Goal: Manage account settings

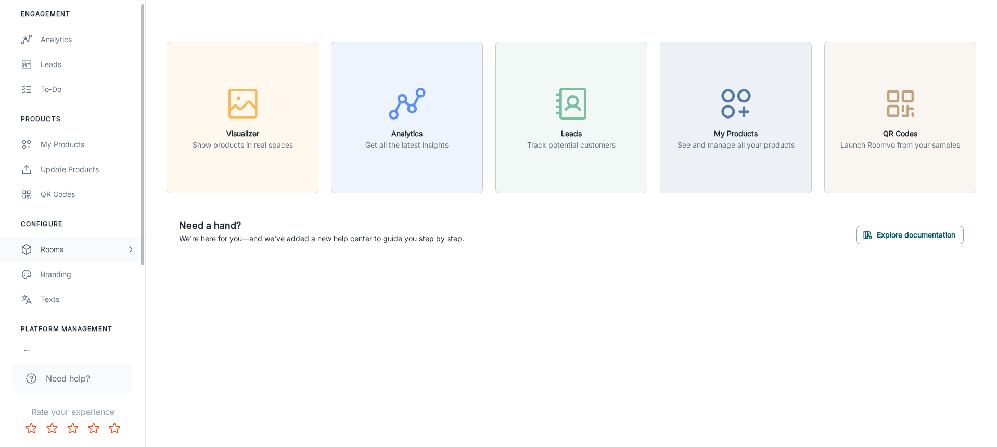
scroll to position [118, 0]
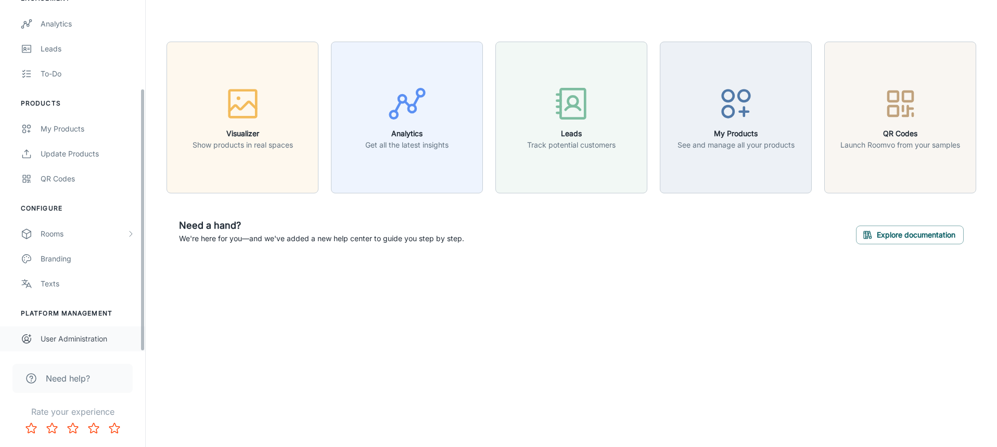
click at [70, 346] on link "User Administration" at bounding box center [72, 339] width 145 height 25
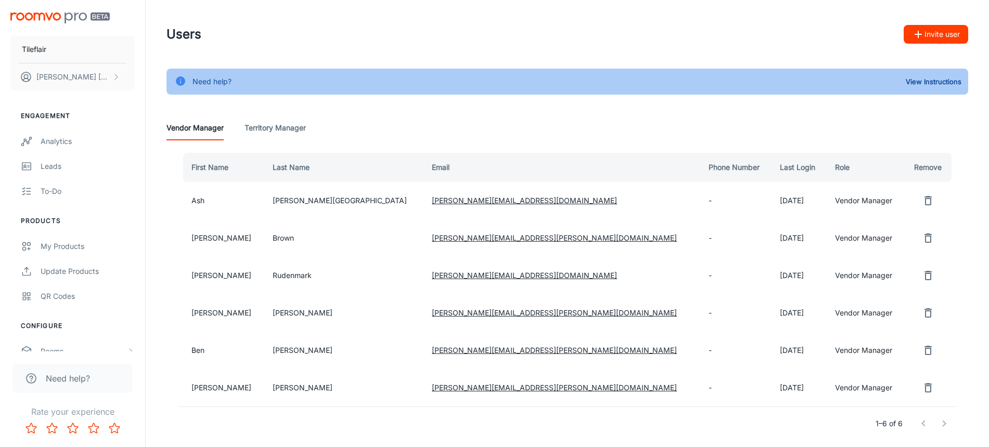
click at [285, 125] on Manager "Territory Manager" at bounding box center [274, 127] width 61 height 25
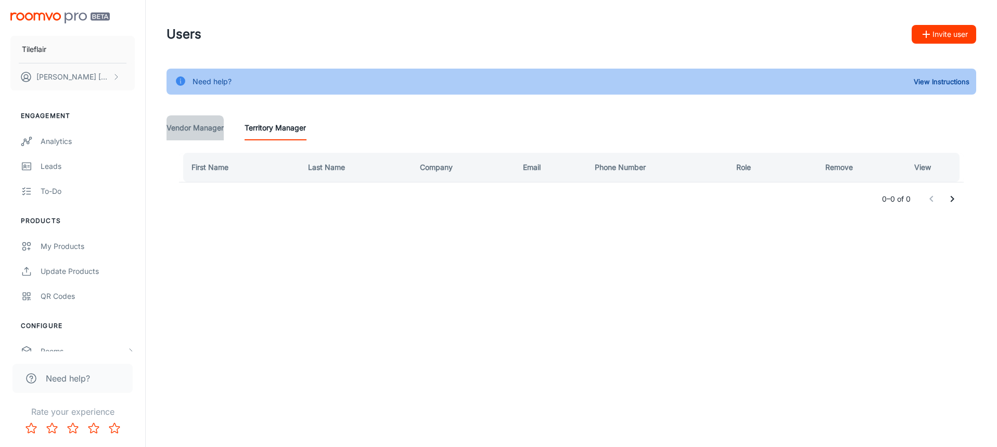
click at [219, 126] on Manager "Vendor Manager" at bounding box center [194, 127] width 57 height 25
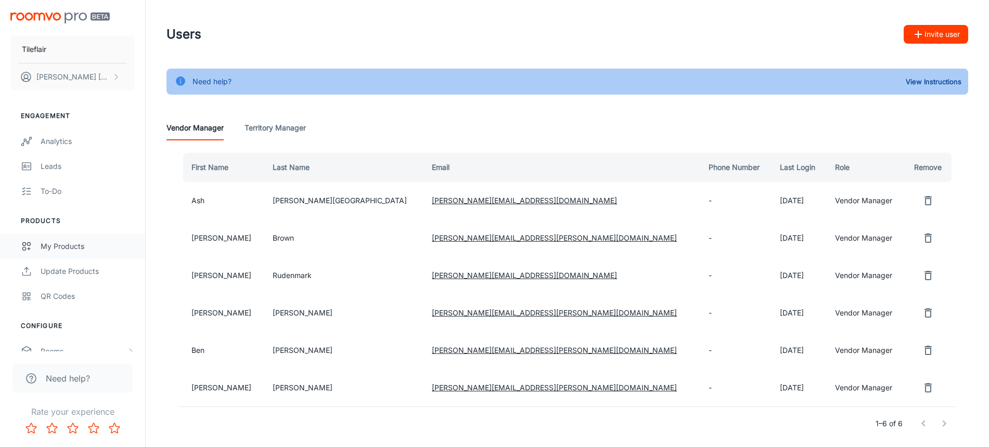
click at [66, 245] on div "My Products" at bounding box center [88, 246] width 94 height 11
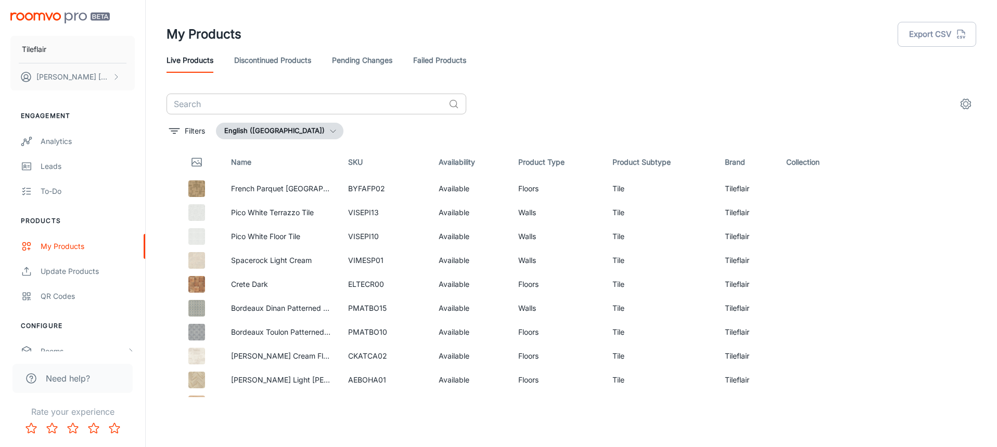
click at [190, 101] on input "text" at bounding box center [305, 104] width 278 height 21
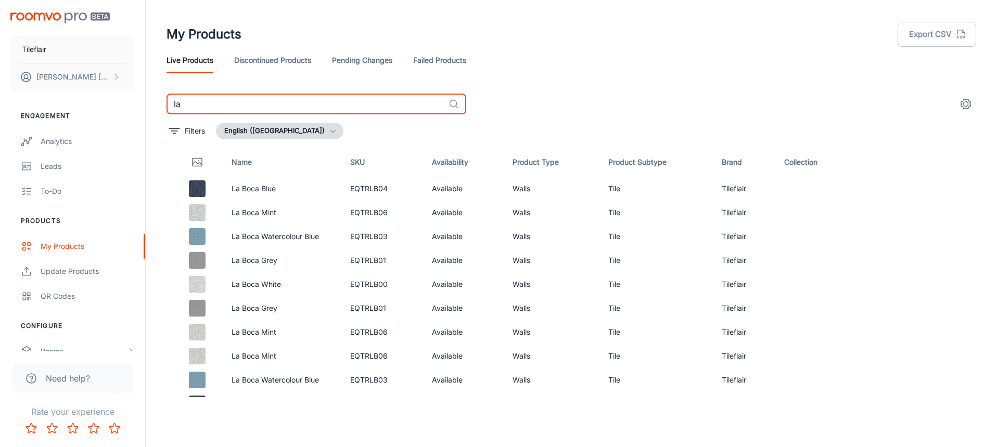
type input "l"
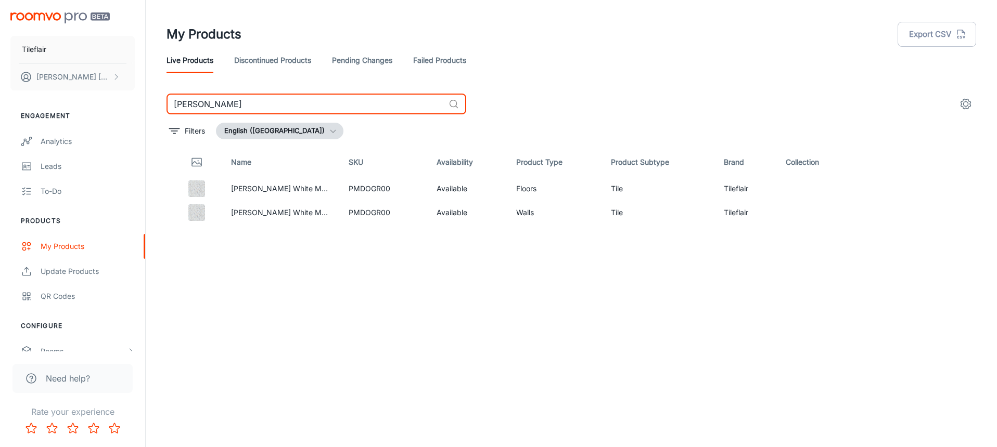
drag, startPoint x: 220, startPoint y: 100, endPoint x: 156, endPoint y: 95, distance: 63.7
click at [166, 99] on input "[PERSON_NAME]" at bounding box center [305, 104] width 278 height 21
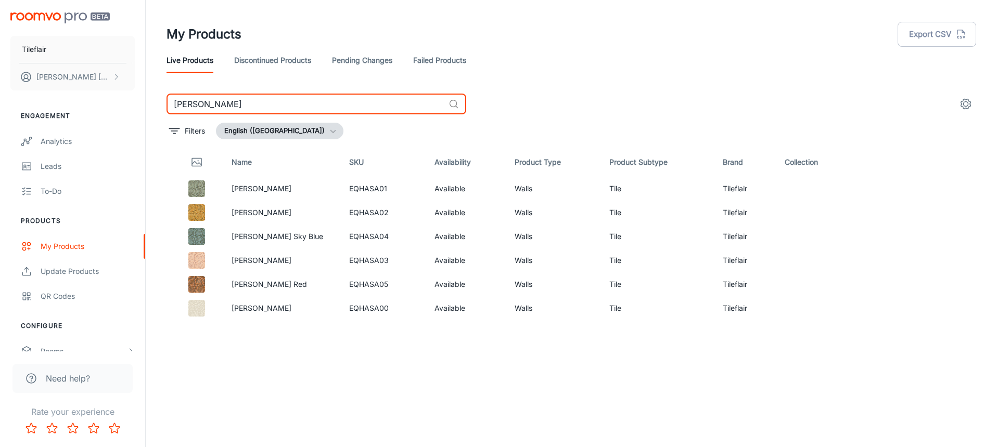
drag, startPoint x: 276, startPoint y: 101, endPoint x: 151, endPoint y: 101, distance: 124.3
click at [151, 101] on div "My Products Export CSV Live Products Discontinued Products Pending Changes Fail…" at bounding box center [571, 219] width 851 height 439
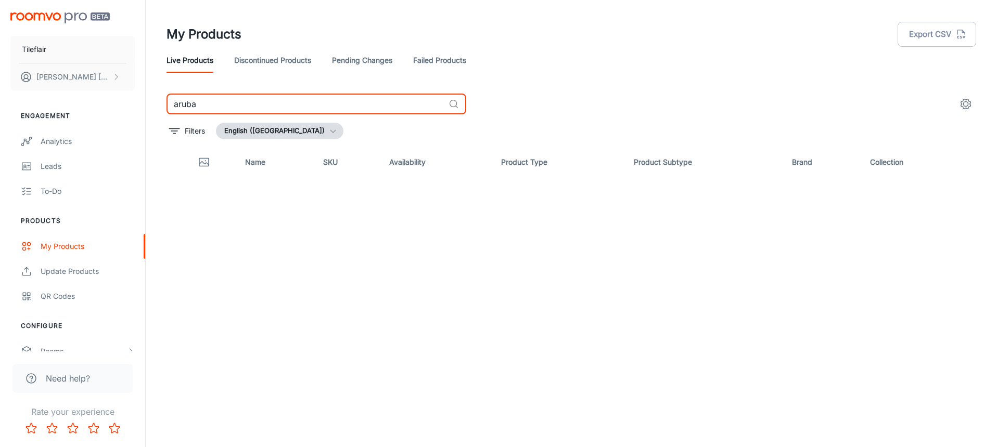
click at [369, 130] on div "Filters English ([GEOGRAPHIC_DATA])" at bounding box center [570, 131] width 809 height 17
click at [195, 109] on input "aruba" at bounding box center [305, 104] width 278 height 21
drag, startPoint x: 185, startPoint y: 102, endPoint x: 170, endPoint y: 100, distance: 15.2
click at [170, 100] on input "aruba" at bounding box center [305, 104] width 278 height 21
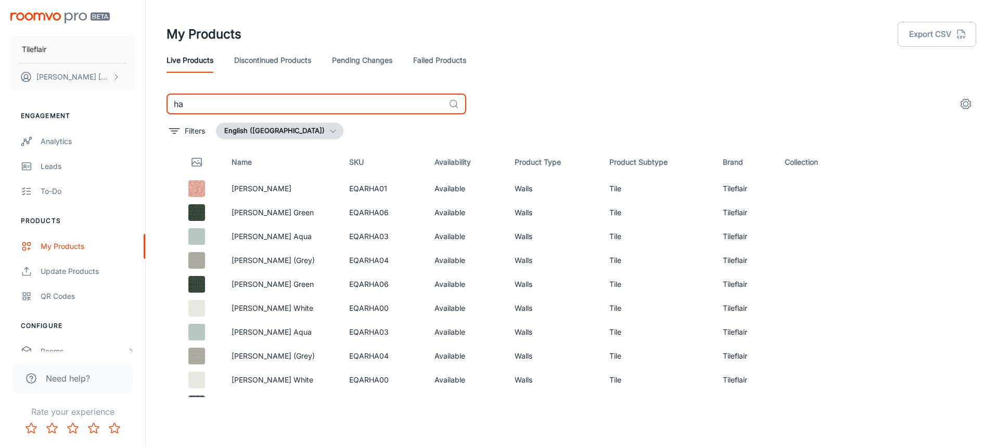
type input "h"
type input "aruba"
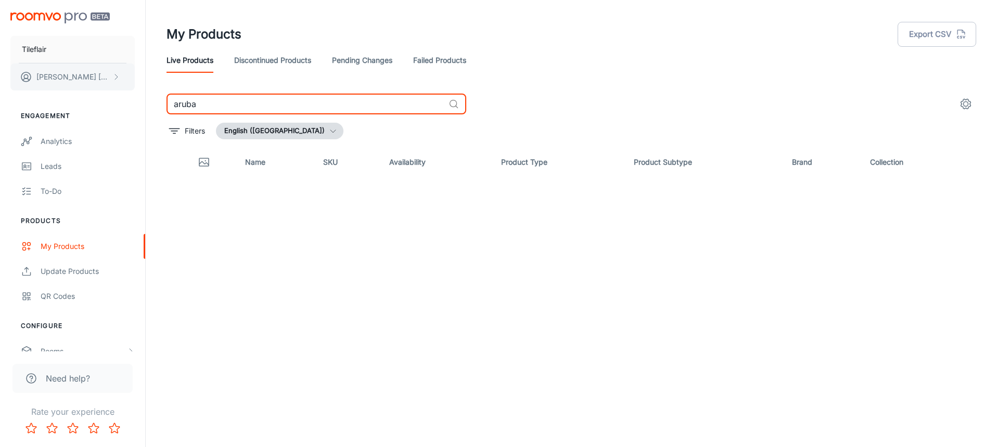
click at [115, 75] on polyline "scrollable content" at bounding box center [116, 76] width 3 height 5
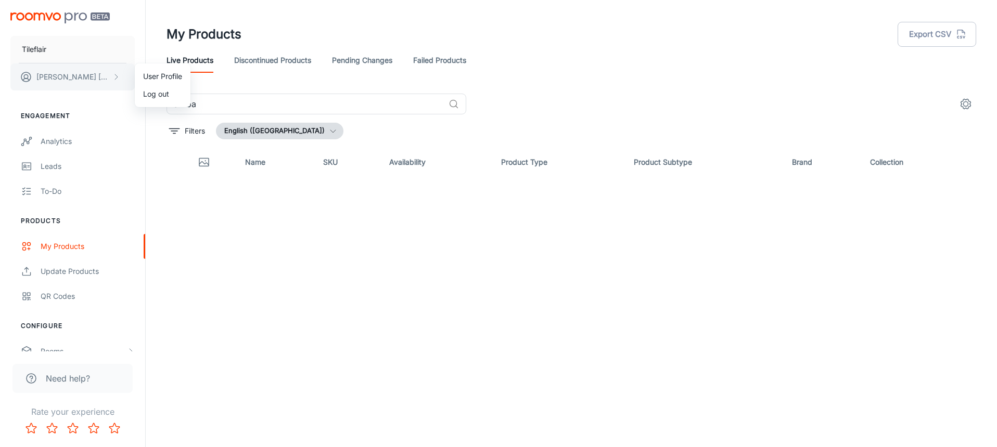
click at [115, 75] on div at bounding box center [498, 223] width 997 height 447
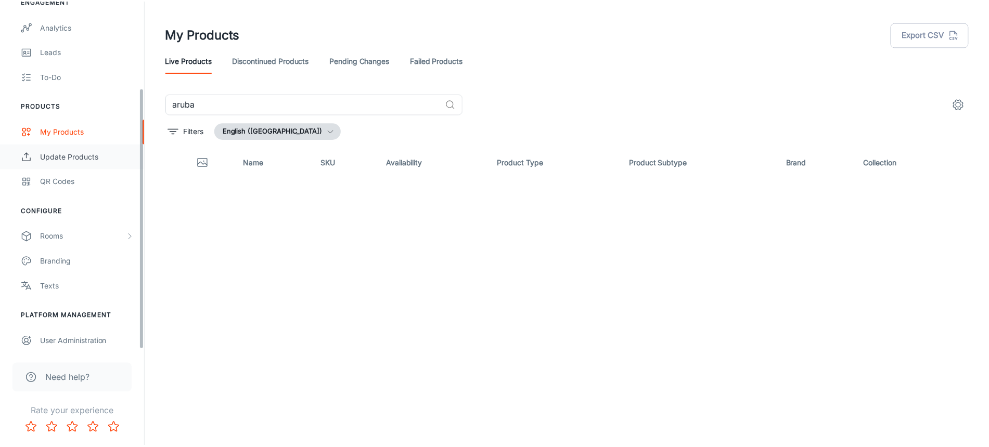
scroll to position [118, 0]
click at [131, 236] on icon "scrollable content" at bounding box center [130, 234] width 8 height 8
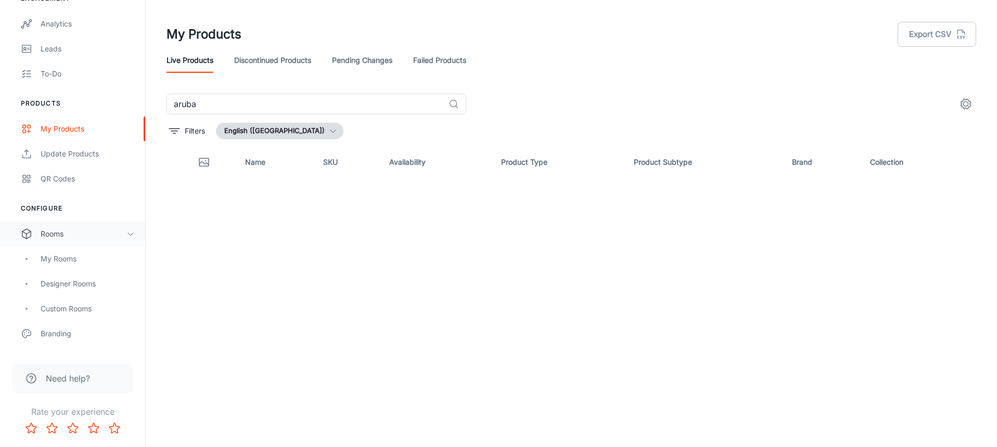
click at [59, 233] on div "Rooms" at bounding box center [84, 233] width 86 height 11
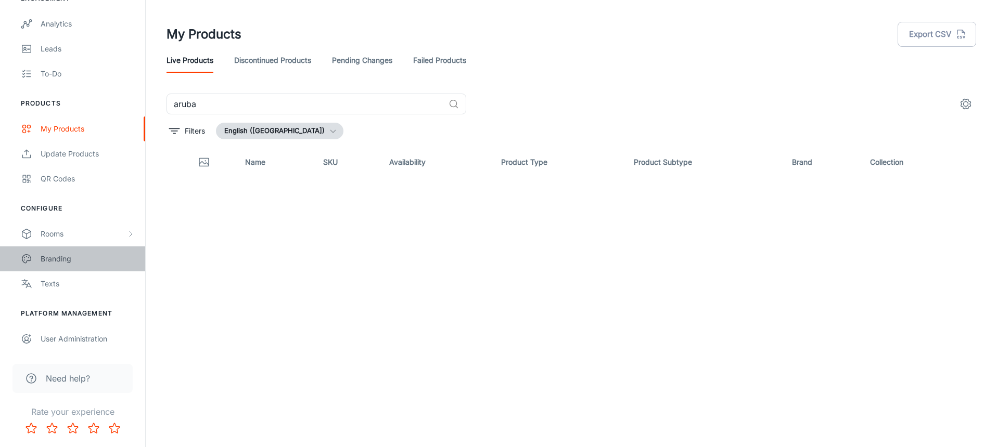
click at [60, 259] on div "Branding" at bounding box center [88, 258] width 94 height 11
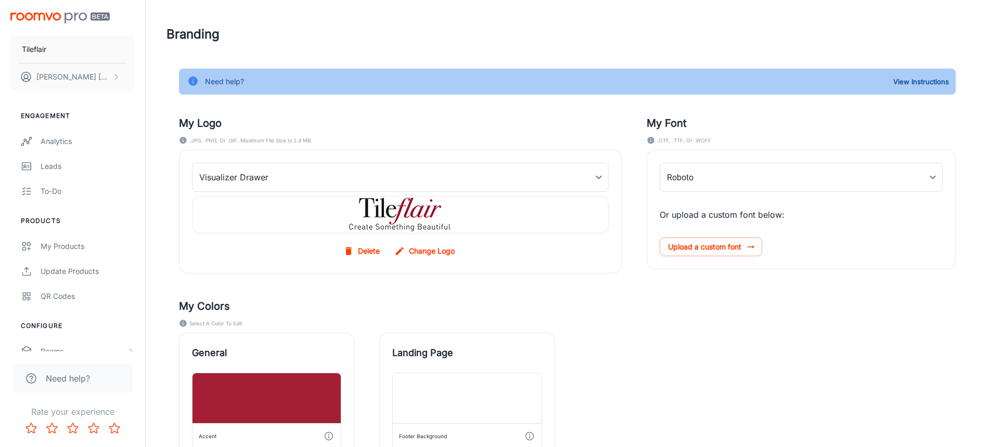
type input "DIN_Regular"
click at [46, 147] on div "Analytics" at bounding box center [88, 141] width 94 height 11
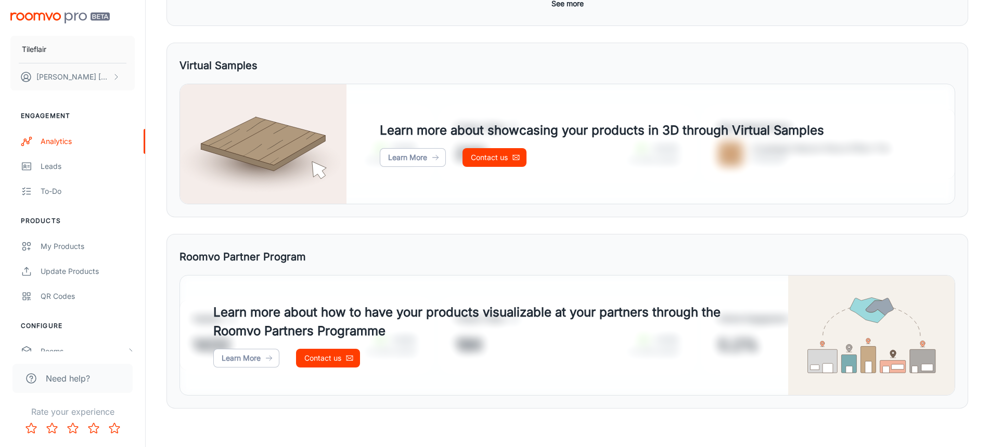
scroll to position [508, 0]
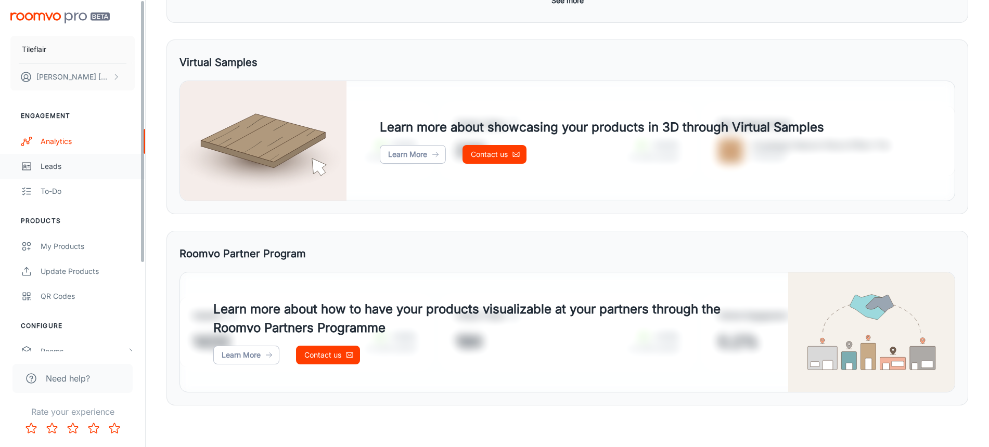
click at [55, 170] on div "Leads" at bounding box center [88, 166] width 94 height 11
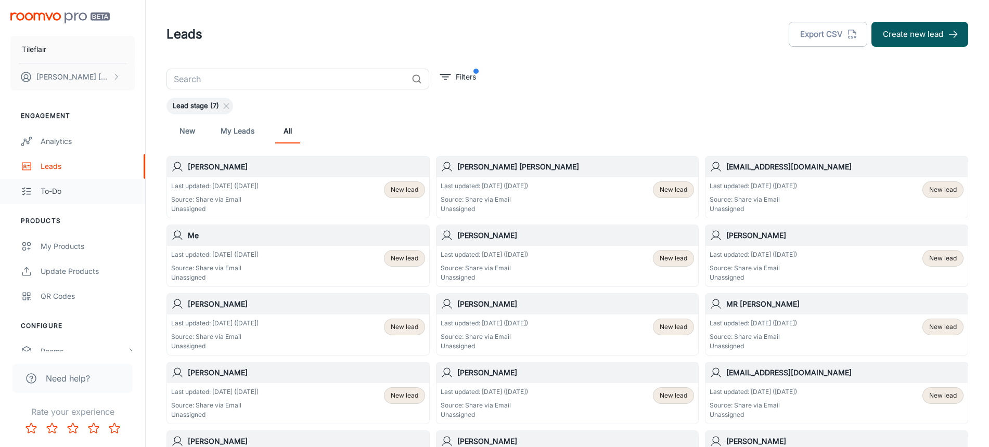
click at [58, 187] on div "To-do" at bounding box center [88, 191] width 94 height 11
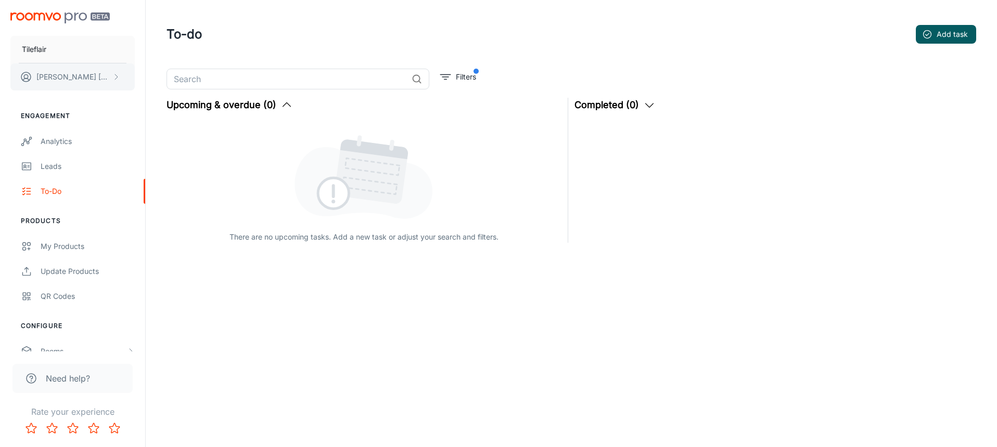
click at [81, 73] on p "[PERSON_NAME]" at bounding box center [72, 76] width 73 height 11
click at [81, 73] on div at bounding box center [498, 223] width 997 height 447
